Goal: Task Accomplishment & Management: Use online tool/utility

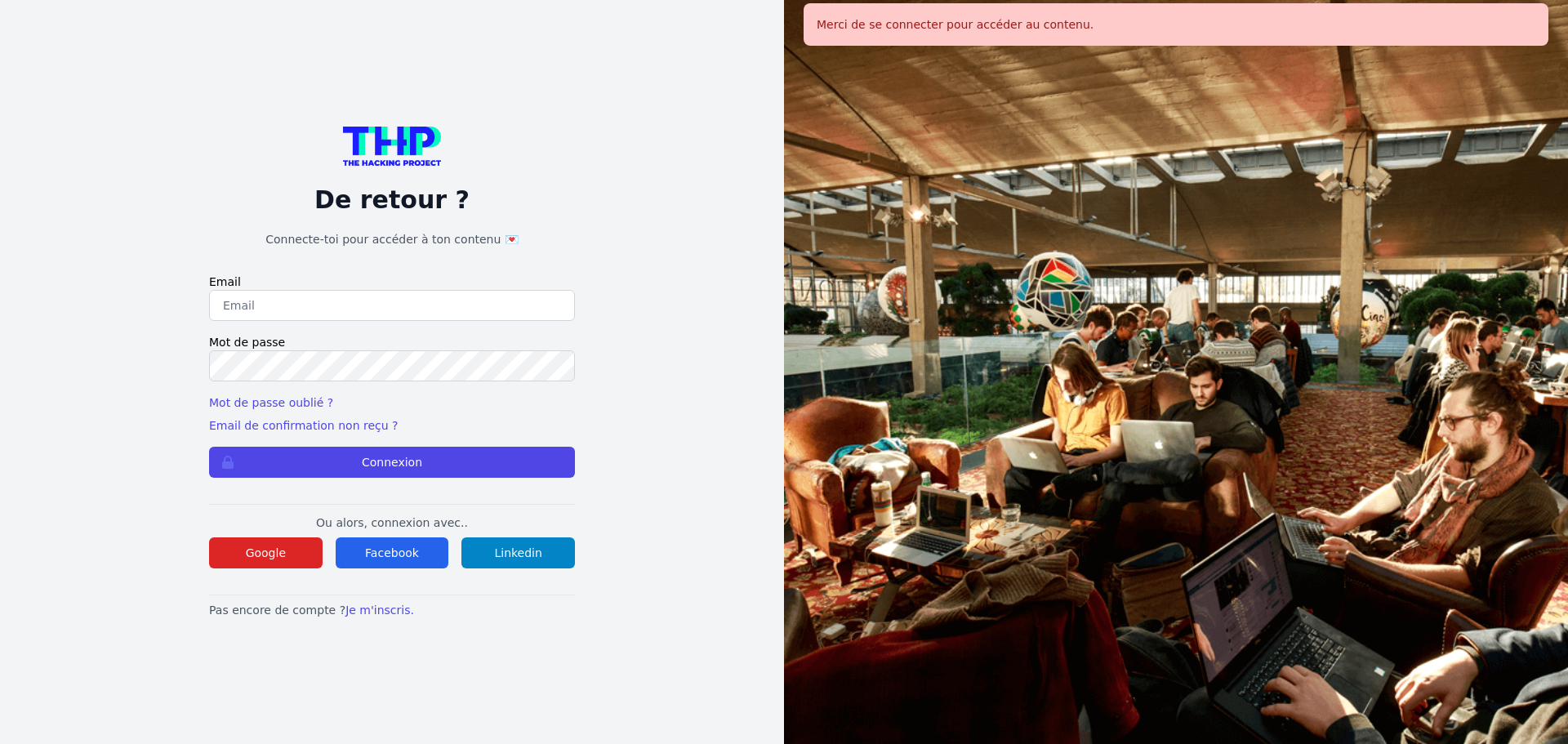
click at [449, 301] on input "email" at bounding box center [392, 305] width 365 height 31
type input "melody_stephan@icloud.com"
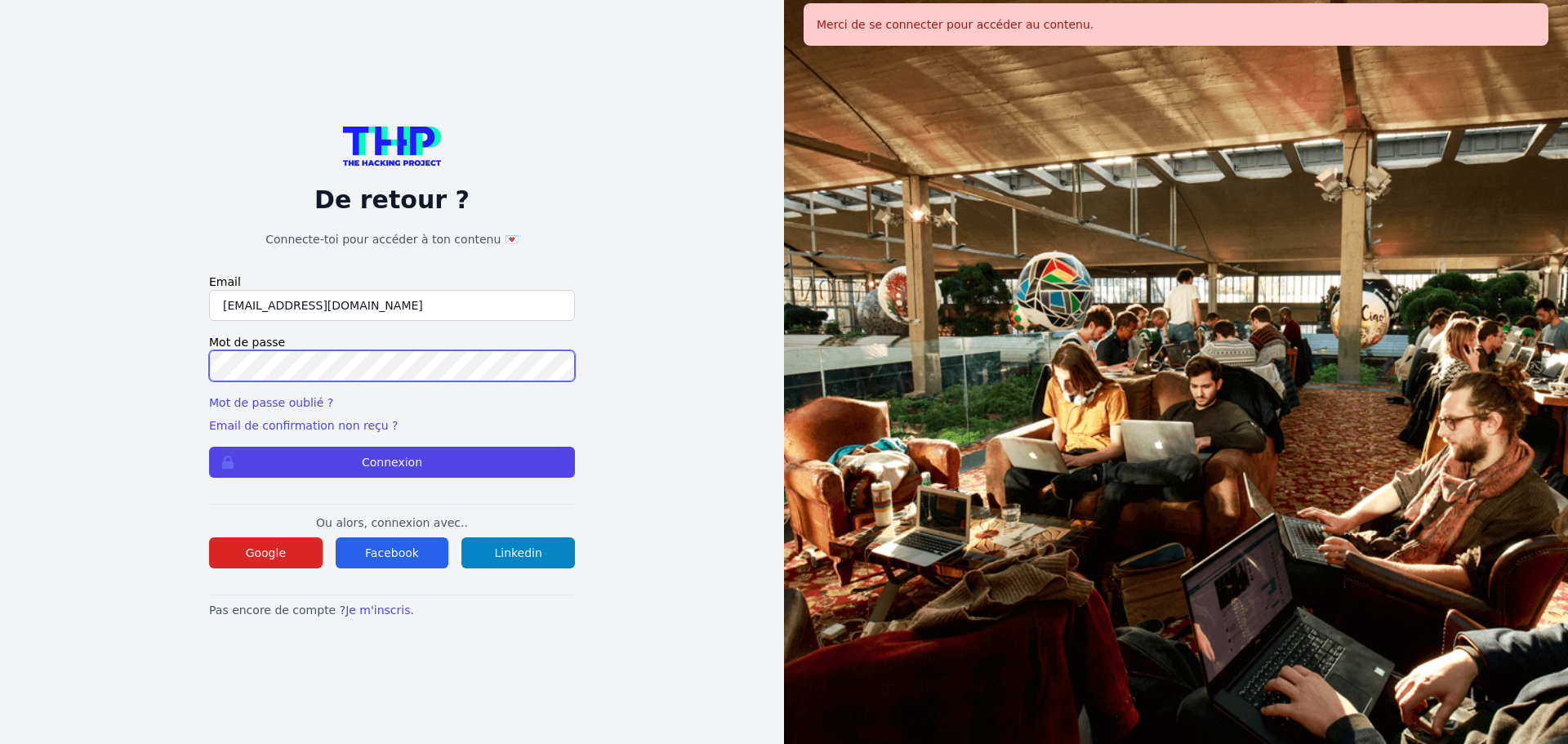
click at [209, 446] on button "Connexion" at bounding box center [392, 461] width 365 height 31
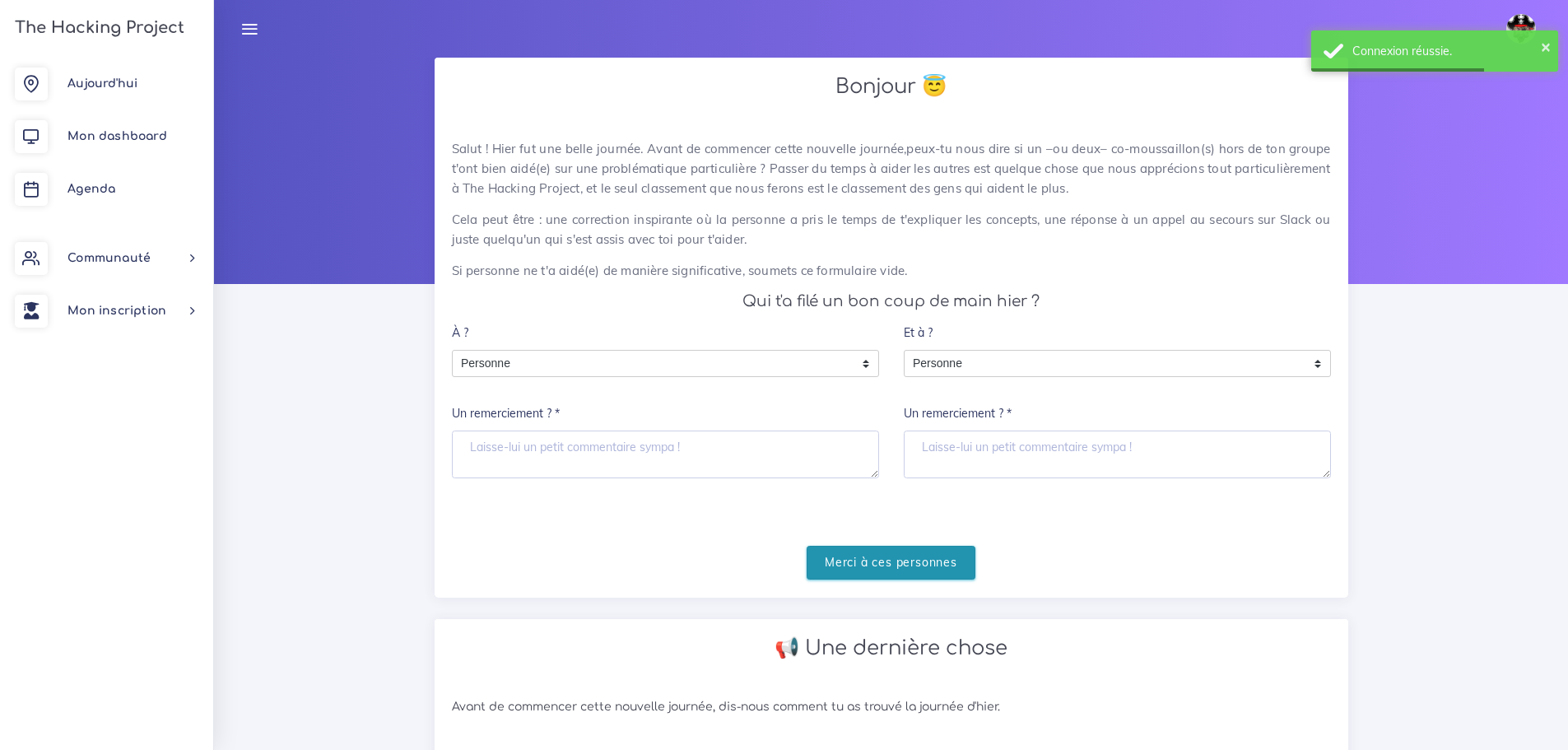
click at [929, 566] on input "Merci à ces personnes" at bounding box center [891, 562] width 169 height 34
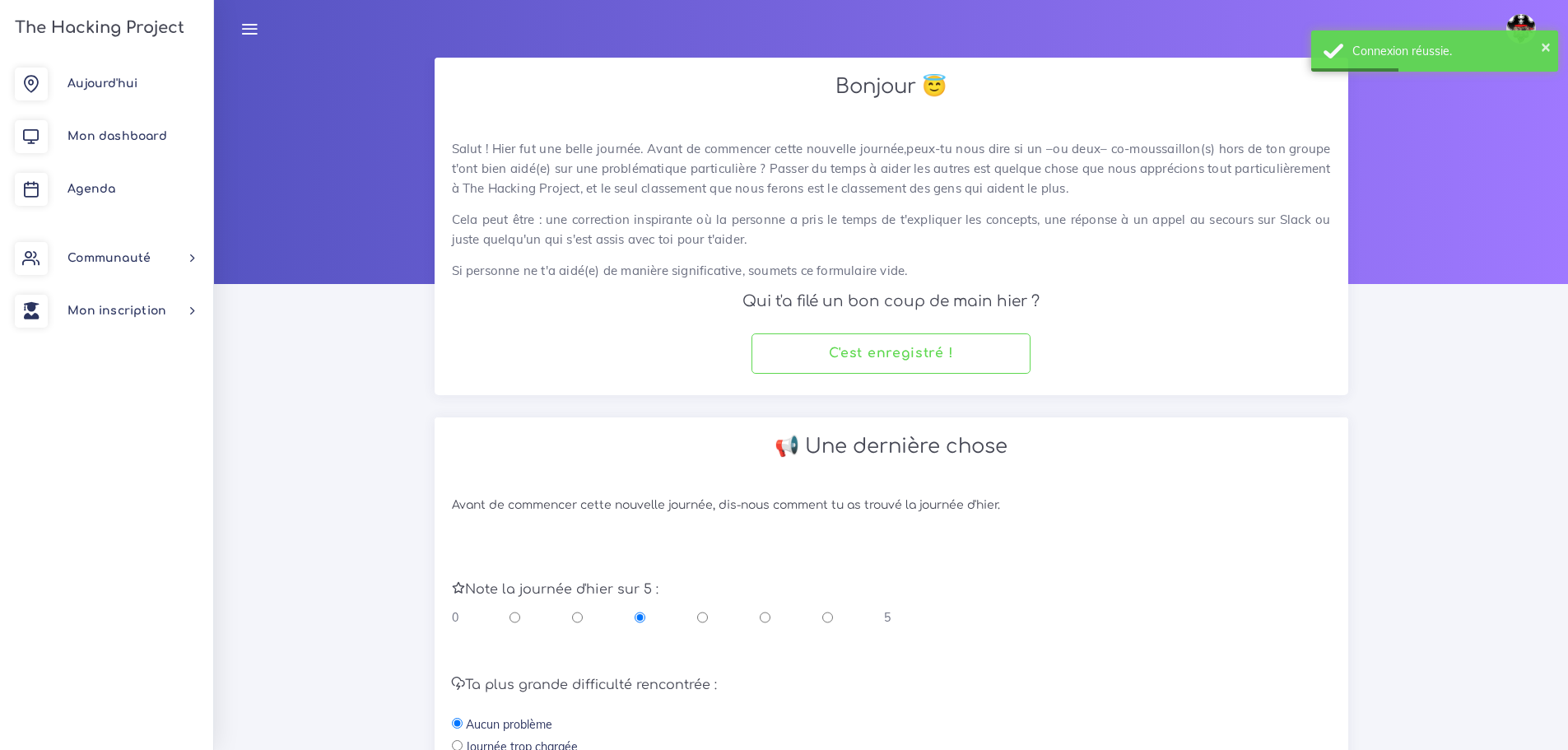
click at [768, 620] on input "radio" at bounding box center [765, 617] width 11 height 17
radio input "true"
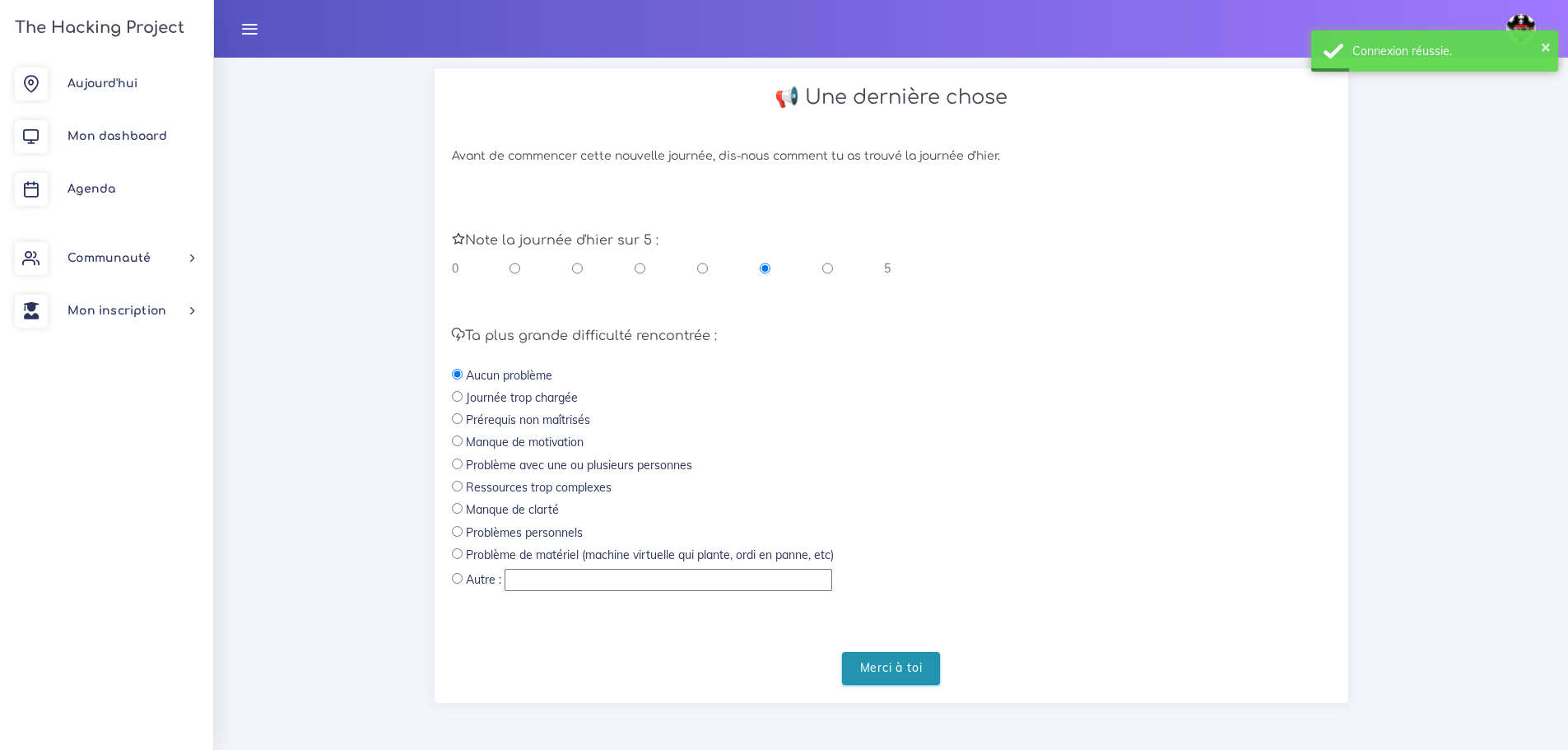
click at [889, 652] on input "Merci à toi" at bounding box center [892, 669] width 99 height 34
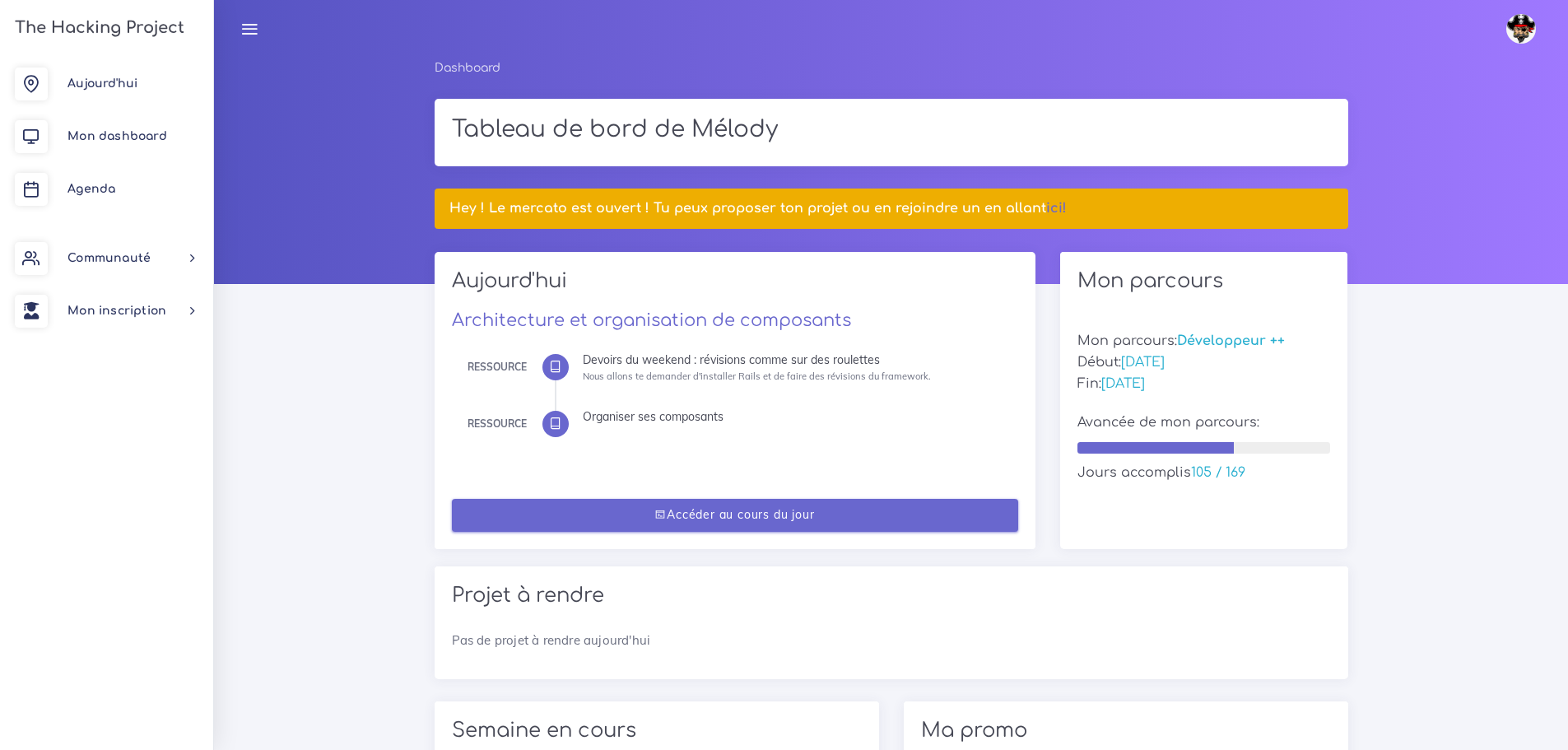
click at [658, 518] on icon at bounding box center [660, 514] width 12 height 12
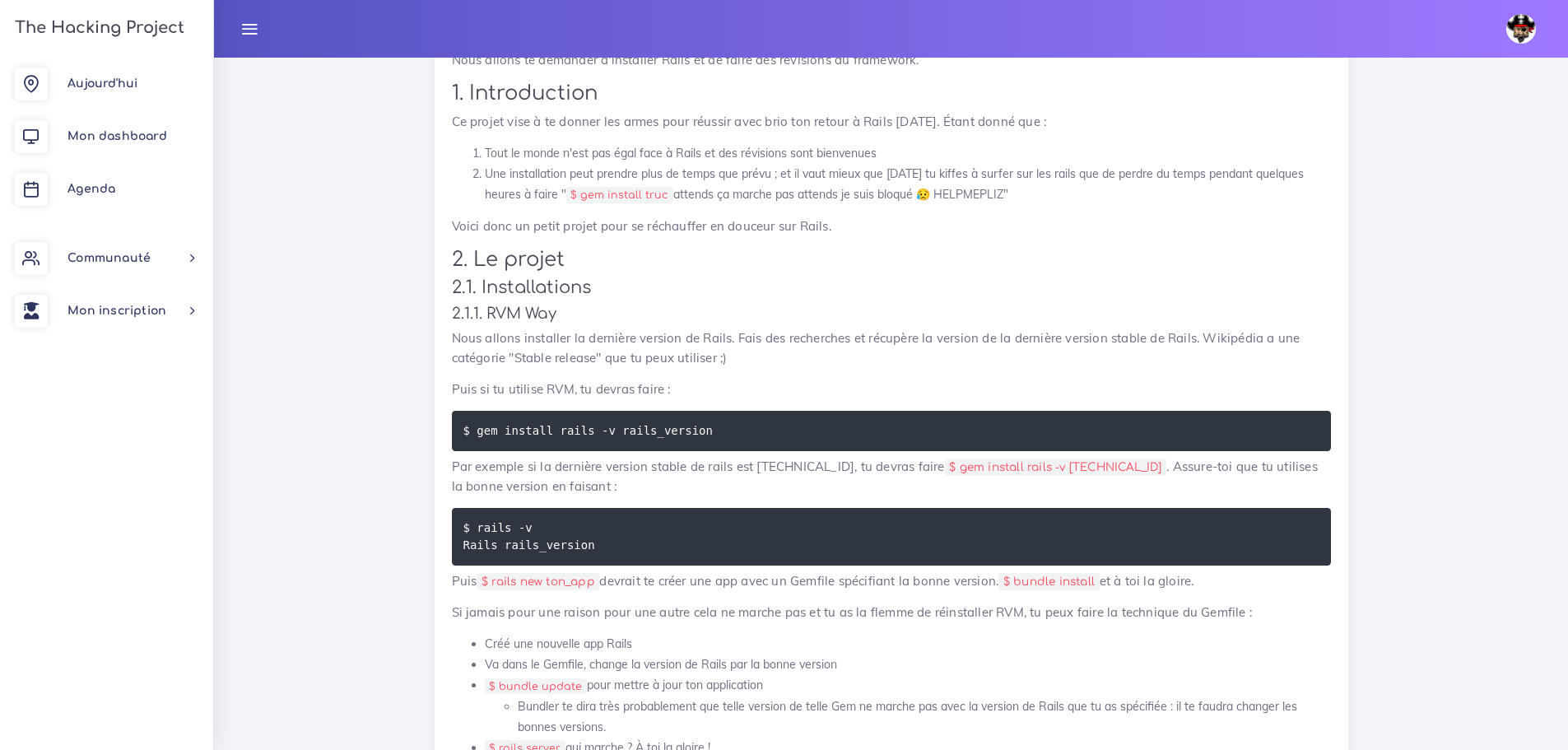
scroll to position [576, 0]
